Goal: Task Accomplishment & Management: Use online tool/utility

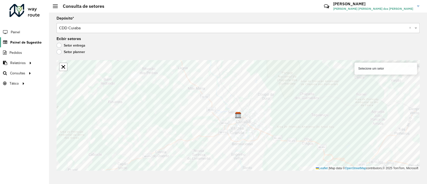
click at [37, 43] on span "Painel de Sugestão" at bounding box center [25, 42] width 31 height 5
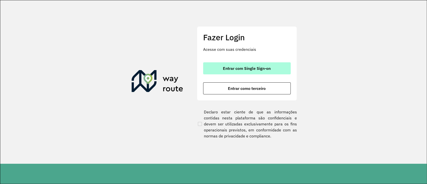
click at [241, 73] on button "Entrar com Single Sign-on" at bounding box center [247, 68] width 88 height 12
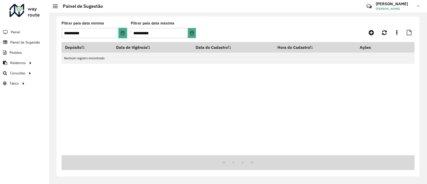
click at [121, 31] on button "Choose Date" at bounding box center [123, 33] width 8 height 10
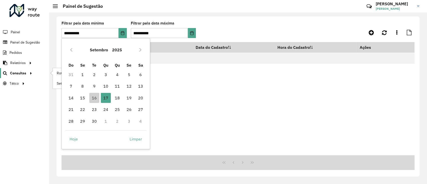
click at [31, 73] on icon at bounding box center [30, 73] width 4 height 8
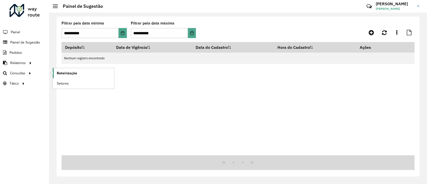
click at [62, 73] on span "Roteirização" at bounding box center [67, 73] width 20 height 5
click at [30, 71] on icon at bounding box center [30, 73] width 4 height 8
click at [65, 85] on span "Setores" at bounding box center [63, 83] width 12 height 5
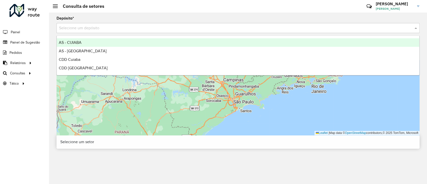
click at [123, 28] on input "text" at bounding box center [233, 28] width 348 height 6
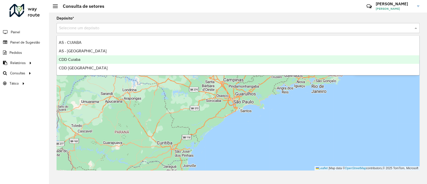
click at [100, 58] on div "CDD Cuiaba" at bounding box center [238, 59] width 362 height 9
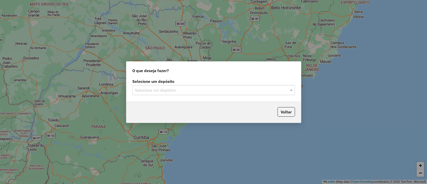
click at [230, 96] on div "Selecione um depósito Selecione um depósito" at bounding box center [213, 90] width 175 height 24
click at [205, 93] on div "Selecione um depósito" at bounding box center [213, 90] width 163 height 10
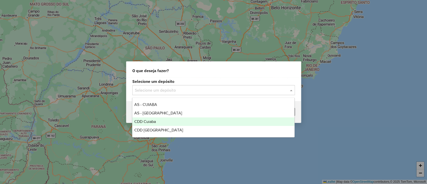
click at [155, 122] on span "CDD Cuiaba" at bounding box center [145, 121] width 22 height 4
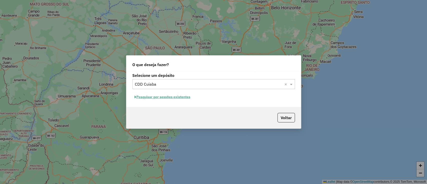
click at [180, 98] on button "Pesquisar por sessões existentes" at bounding box center [162, 97] width 60 height 8
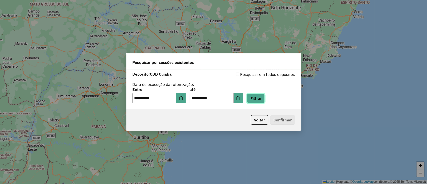
click at [265, 99] on button "Filtrar" at bounding box center [256, 99] width 18 height 10
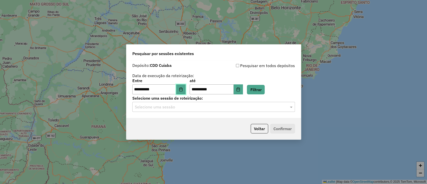
click at [182, 88] on icon "Choose Date" at bounding box center [180, 89] width 3 height 4
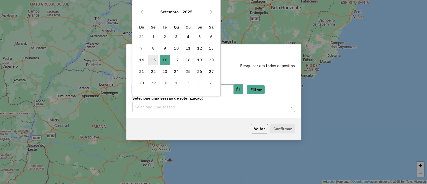
click at [152, 59] on span "15" at bounding box center [153, 60] width 10 height 10
type input "**********"
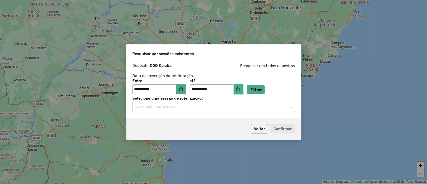
click at [240, 89] on icon "Choose Date" at bounding box center [238, 89] width 4 height 4
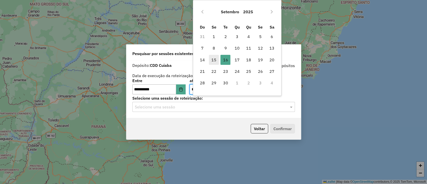
click at [218, 59] on span "15" at bounding box center [214, 60] width 10 height 10
type input "**********"
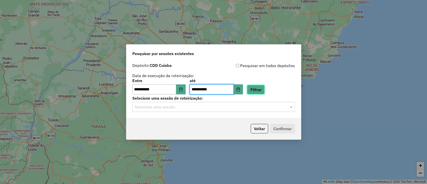
click at [261, 87] on button "Filtrar" at bounding box center [256, 90] width 18 height 10
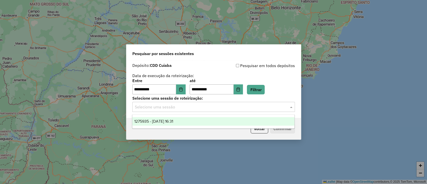
click at [214, 104] on input "text" at bounding box center [209, 107] width 148 height 6
click at [184, 121] on div "1275935 - 15/09/2025 16:31" at bounding box center [213, 121] width 162 height 9
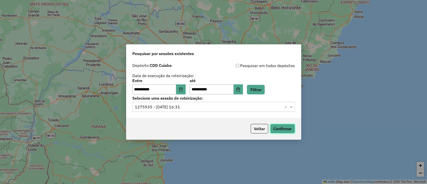
click at [276, 127] on button "Confirmar" at bounding box center [282, 129] width 25 height 10
drag, startPoint x: 296, startPoint y: 25, endPoint x: 208, endPoint y: 12, distance: 88.7
click at [208, 12] on div "**********" at bounding box center [213, 92] width 427 height 184
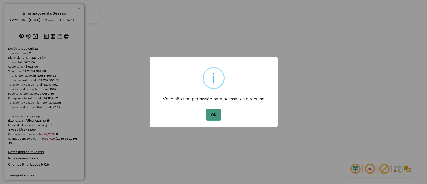
click at [216, 115] on button "OK" at bounding box center [213, 115] width 15 height 12
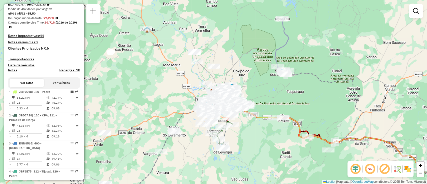
scroll to position [1609, 0]
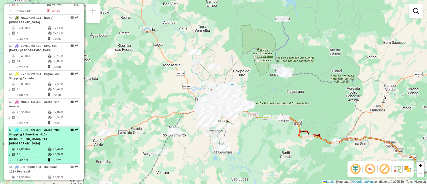
click at [68, 127] on li "53 - JBQ1B42 | 302 - Areão, 700 - Shopping 3 Américas, 912 - [GEOGRAPHIC_DATA],…" at bounding box center [44, 145] width 72 height 37
select select "**********"
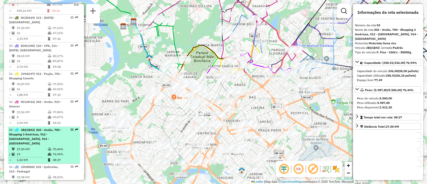
drag, startPoint x: 68, startPoint y: 103, endPoint x: 56, endPoint y: 90, distance: 18.1
click at [56, 128] on div "53 - JBQ1B42 | 302 - Areão, 700 - Shopping 3 Américas, 912 - [GEOGRAPHIC_DATA],…" at bounding box center [35, 137] width 53 height 18
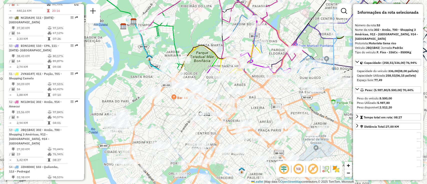
click at [86, 94] on span "Exibir somente esta rota" at bounding box center [100, 96] width 45 height 4
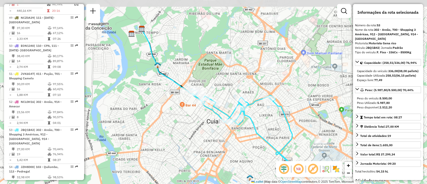
drag, startPoint x: 234, startPoint y: 122, endPoint x: 244, endPoint y: 130, distance: 12.3
click at [244, 130] on div "Janela de atendimento Grade de atendimento Capacidade Transportadoras Veículos …" at bounding box center [213, 92] width 427 height 184
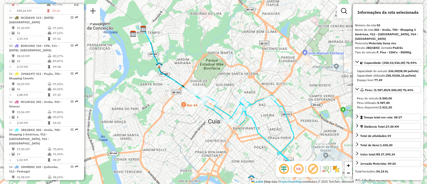
click at [338, 170] on img at bounding box center [336, 169] width 8 height 8
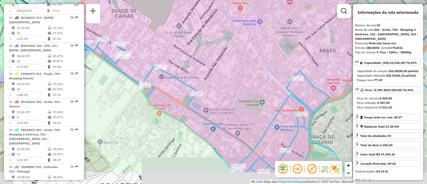
drag, startPoint x: 229, startPoint y: 120, endPoint x: 236, endPoint y: 88, distance: 32.3
click at [236, 88] on div "Janela de atendimento Grade de atendimento Capacidade Transportadoras Veículos …" at bounding box center [213, 92] width 427 height 184
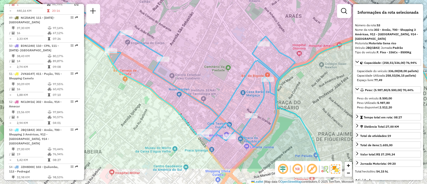
drag, startPoint x: 284, startPoint y: 125, endPoint x: 250, endPoint y: 90, distance: 48.3
click at [250, 91] on div "Janela de atendimento Grade de atendimento Capacidade Transportadoras Veículos …" at bounding box center [213, 92] width 427 height 184
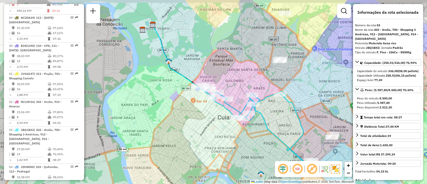
drag, startPoint x: 250, startPoint y: 90, endPoint x: 246, endPoint y: 118, distance: 28.0
click at [247, 107] on div at bounding box center [253, 104] width 13 height 5
